Goal: Information Seeking & Learning: Learn about a topic

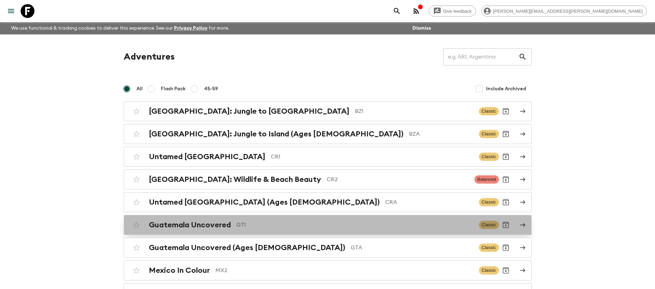
click at [229, 222] on h2 "Guatemala Uncovered" at bounding box center [190, 225] width 82 height 9
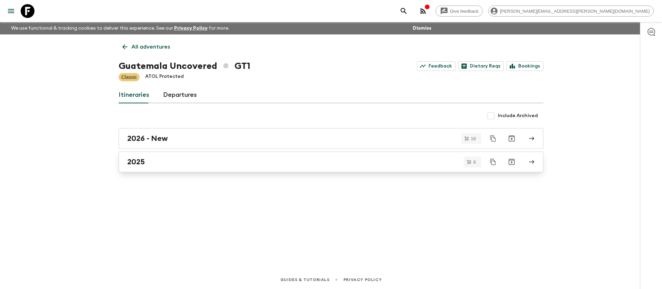
click at [146, 160] on div "2025" at bounding box center [324, 162] width 394 height 9
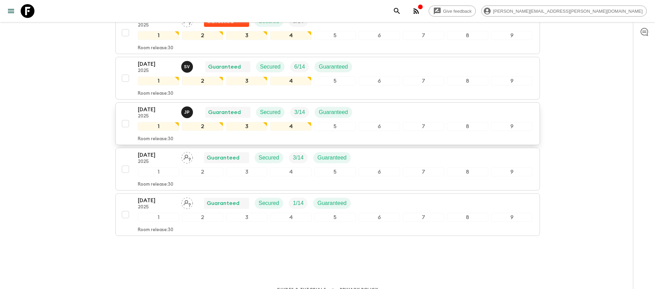
scroll to position [282, 0]
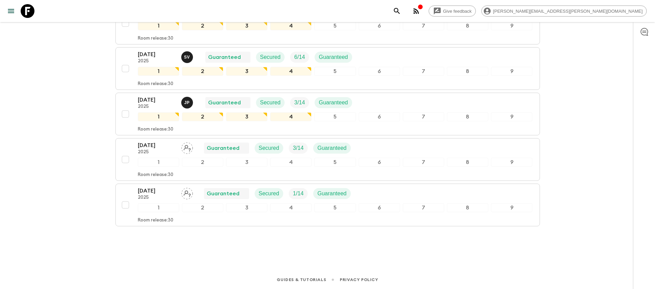
click at [26, 10] on icon at bounding box center [28, 11] width 14 height 14
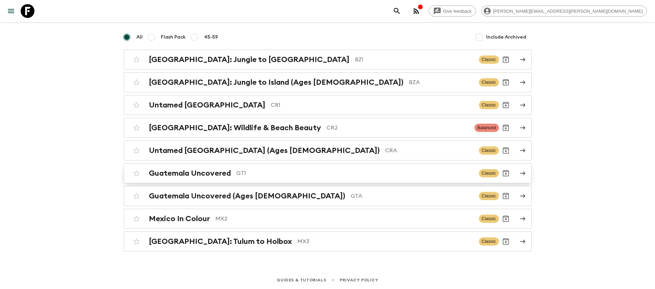
scroll to position [52, 0]
click at [182, 239] on h2 "[GEOGRAPHIC_DATA]: Tulum to Holbox" at bounding box center [220, 241] width 143 height 9
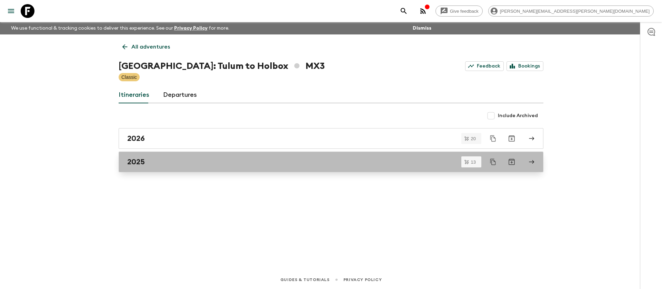
click at [196, 160] on div "2025" at bounding box center [324, 162] width 394 height 9
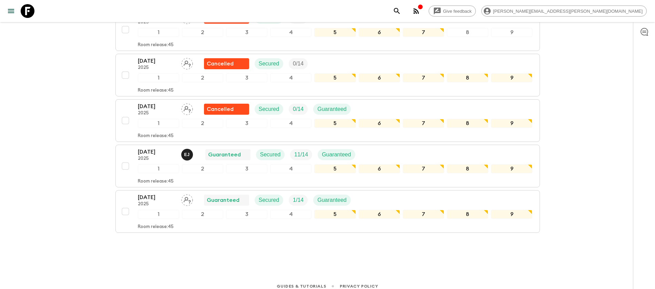
scroll to position [509, 0]
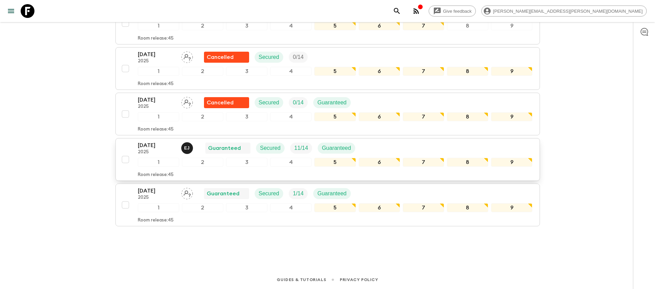
click at [155, 145] on p "[DATE]" at bounding box center [157, 145] width 38 height 8
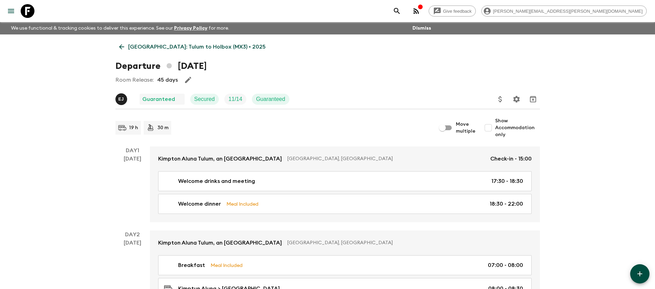
click at [493, 129] on input "Show Accommodation only" at bounding box center [489, 128] width 14 height 14
checkbox input "true"
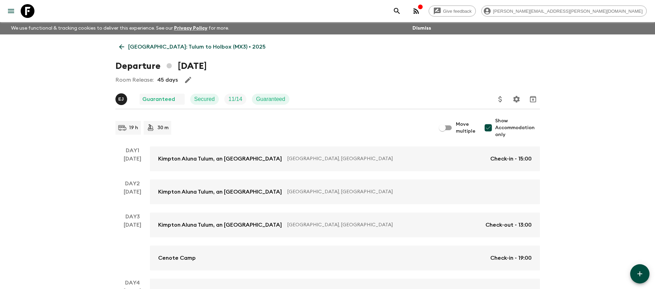
click at [31, 10] on icon at bounding box center [28, 11] width 14 height 14
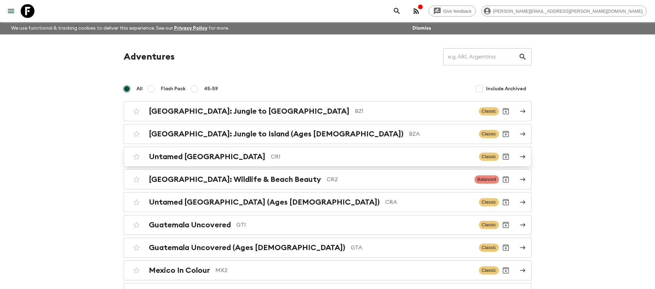
click at [271, 154] on p "CR1" at bounding box center [372, 157] width 203 height 8
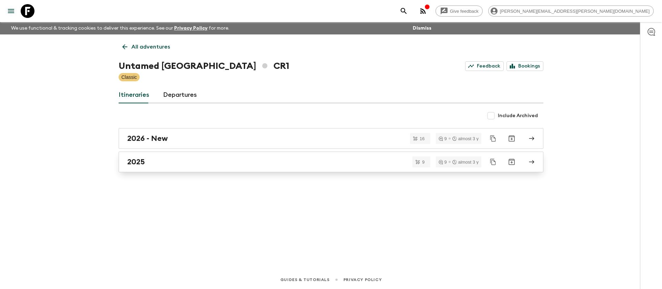
click at [155, 160] on div "2025" at bounding box center [324, 162] width 394 height 9
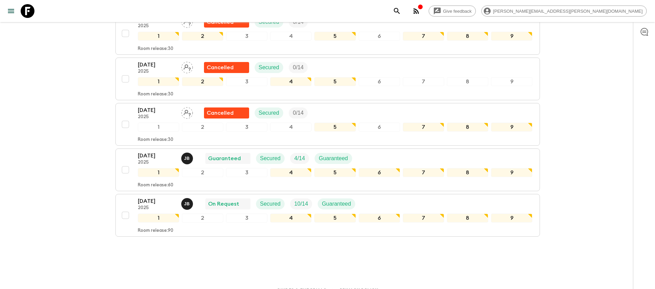
scroll to position [327, 0]
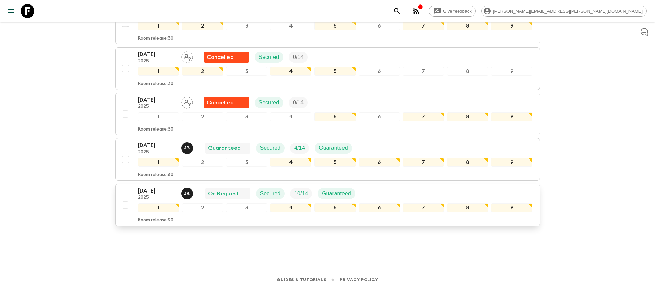
click at [160, 191] on p "[DATE]" at bounding box center [157, 191] width 38 height 8
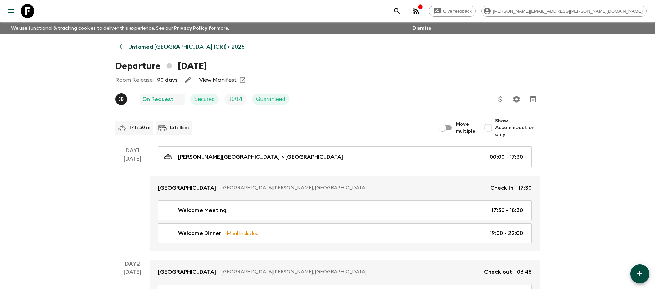
click at [492, 128] on input "Show Accommodation only" at bounding box center [489, 128] width 14 height 14
checkbox input "true"
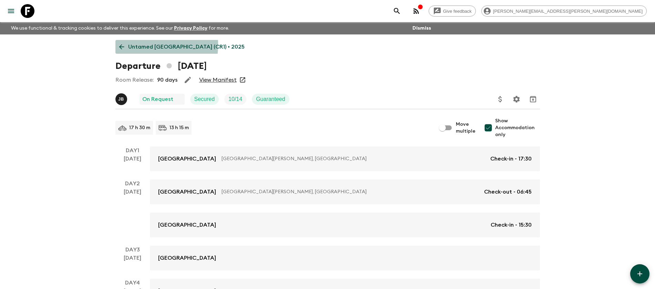
click at [126, 45] on link "Untamed [GEOGRAPHIC_DATA] (CR1) • 2025" at bounding box center [181, 47] width 133 height 14
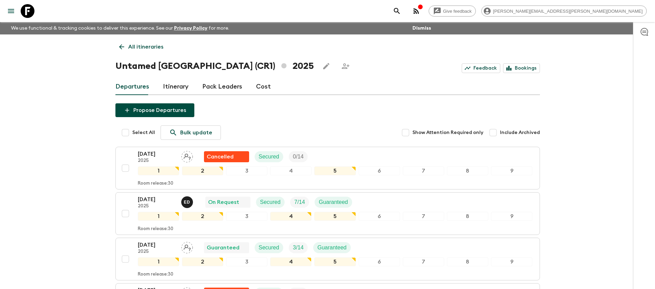
click at [256, 86] on link "Cost" at bounding box center [263, 87] width 15 height 17
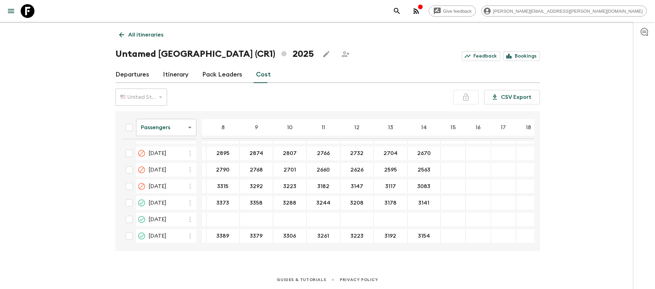
scroll to position [513, 0]
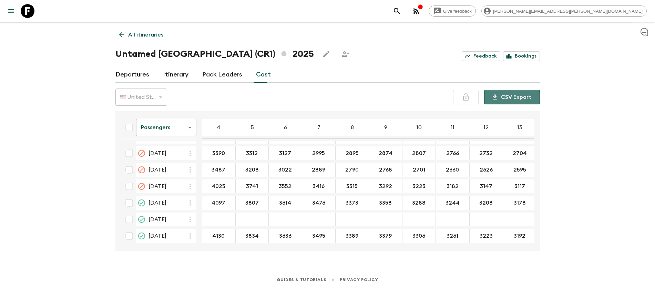
click at [510, 99] on button "CSV Export" at bounding box center [512, 97] width 56 height 14
click at [28, 9] on icon at bounding box center [28, 11] width 14 height 14
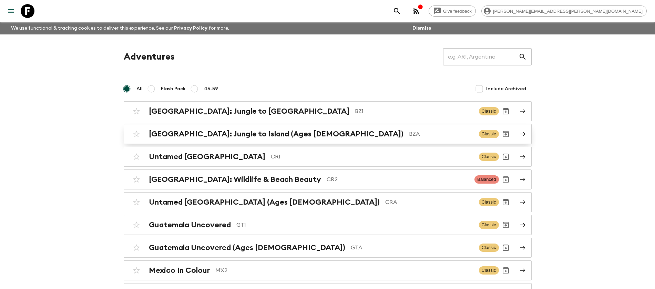
click at [234, 137] on h2 "[GEOGRAPHIC_DATA]: Jungle to Island (Ages [DEMOGRAPHIC_DATA])" at bounding box center [276, 134] width 255 height 9
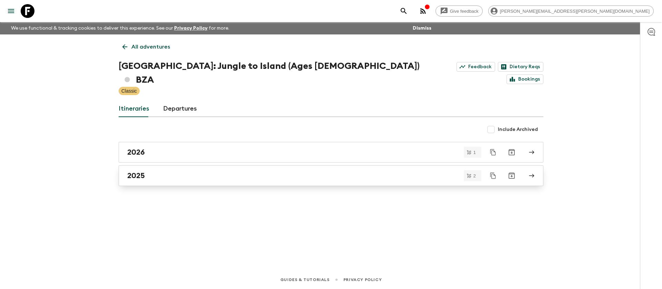
click at [139, 171] on h2 "2025" at bounding box center [136, 175] width 18 height 9
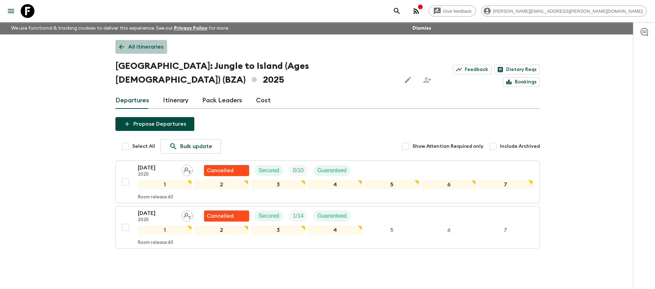
click at [128, 48] on p "All itineraries" at bounding box center [145, 47] width 35 height 8
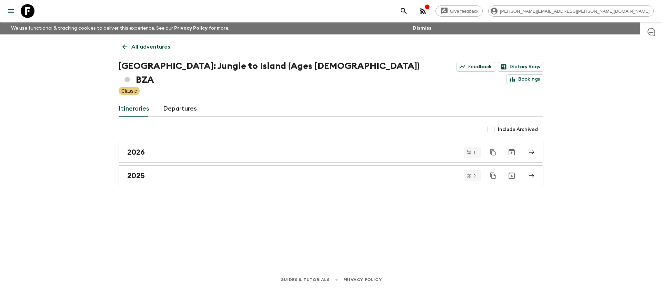
click at [138, 39] on div "All adventures [GEOGRAPHIC_DATA]: Jungle to Island (Ages [DEMOGRAPHIC_DATA]) BZ…" at bounding box center [330, 142] width 441 height 217
click at [138, 44] on p "All adventures" at bounding box center [150, 47] width 39 height 8
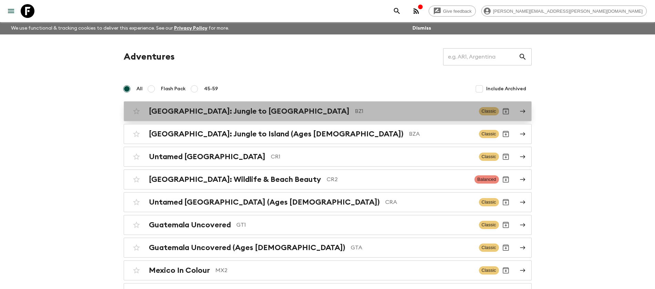
click at [209, 111] on h2 "[GEOGRAPHIC_DATA]: Jungle to [GEOGRAPHIC_DATA]" at bounding box center [249, 111] width 201 height 9
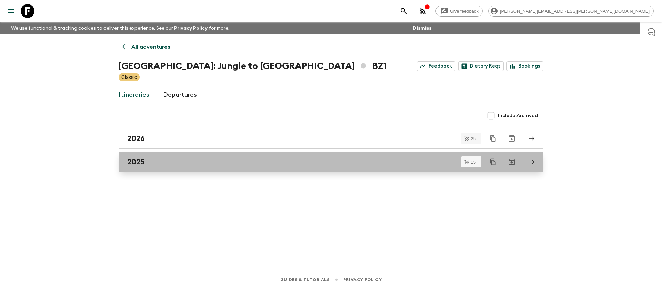
click at [132, 163] on h2 "2025" at bounding box center [136, 162] width 18 height 9
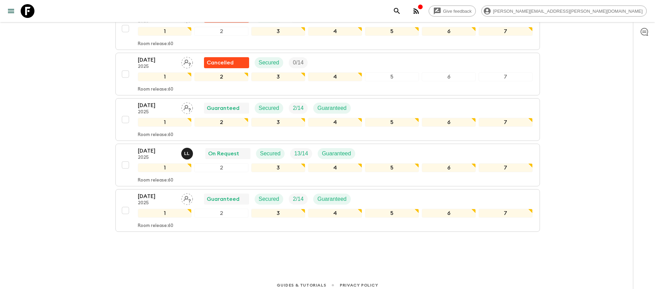
scroll to position [600, 0]
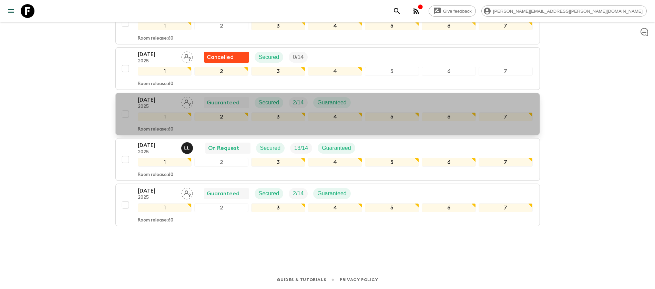
click at [148, 101] on p "[DATE]" at bounding box center [157, 100] width 38 height 8
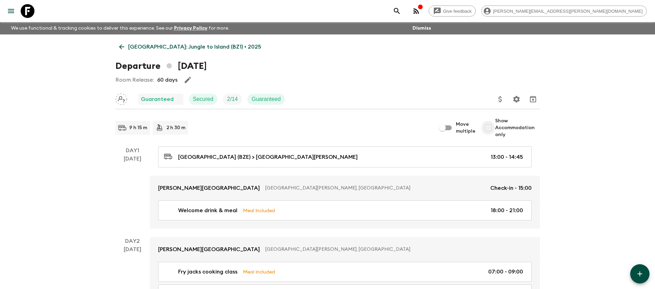
click at [489, 130] on input "Show Accommodation only" at bounding box center [489, 128] width 14 height 14
checkbox input "true"
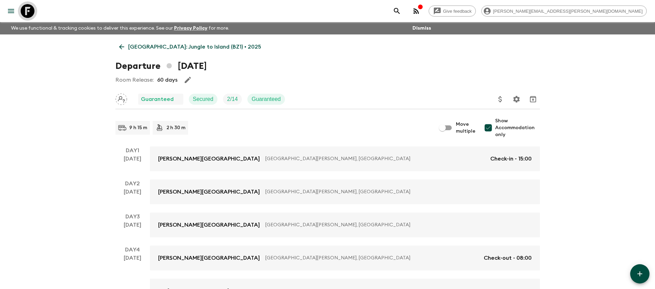
click at [30, 10] on icon at bounding box center [28, 11] width 14 height 14
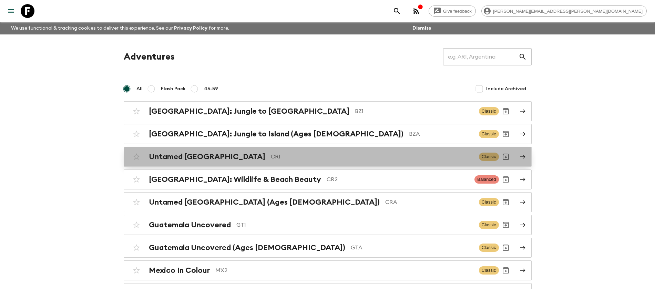
click at [195, 156] on h2 "Untamed [GEOGRAPHIC_DATA]" at bounding box center [207, 156] width 117 height 9
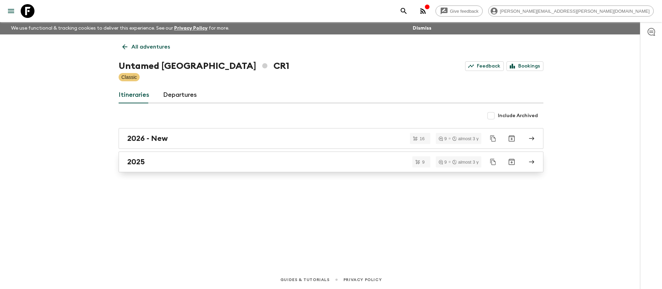
click at [156, 163] on div "2025" at bounding box center [324, 162] width 394 height 9
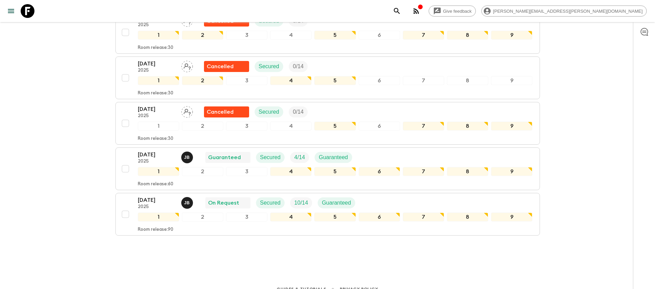
scroll to position [327, 0]
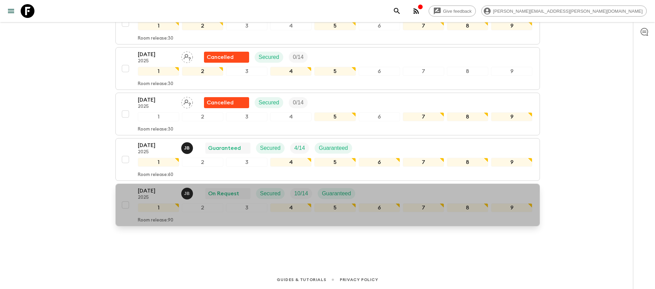
click at [152, 191] on p "[DATE]" at bounding box center [157, 191] width 38 height 8
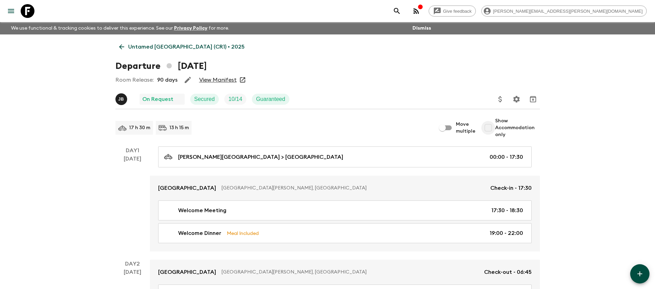
click at [491, 127] on input "Show Accommodation only" at bounding box center [489, 128] width 14 height 14
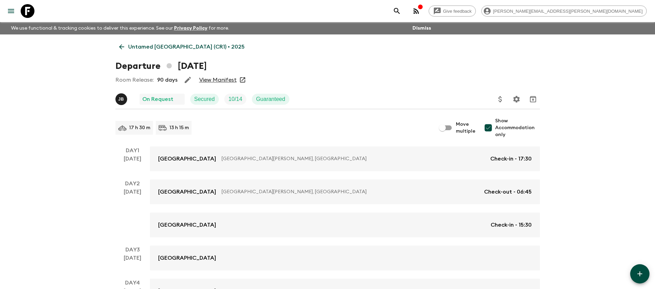
click at [490, 127] on input "Show Accommodation only" at bounding box center [489, 128] width 14 height 14
checkbox input "false"
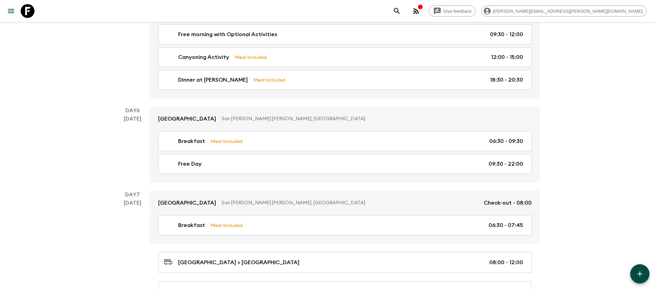
scroll to position [862, 0]
